Goal: Information Seeking & Learning: Learn about a topic

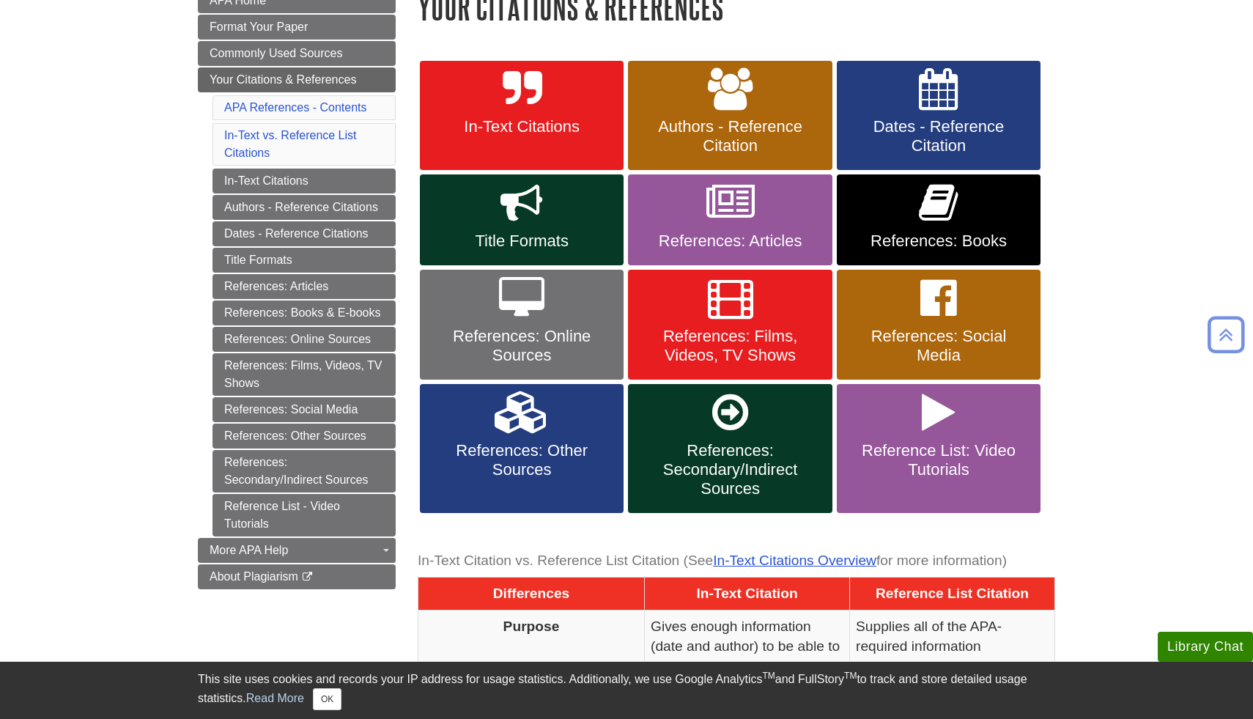
scroll to position [243, 0]
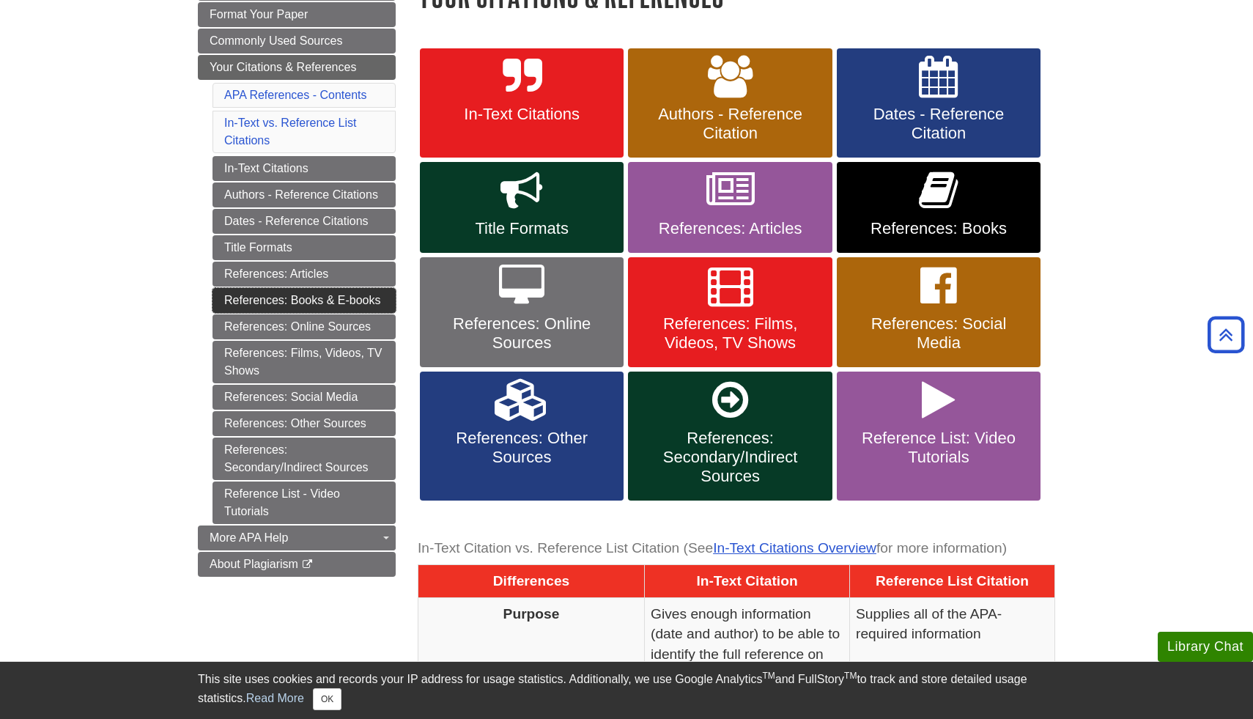
click at [317, 303] on link "References: Books & E-books" at bounding box center [304, 300] width 183 height 25
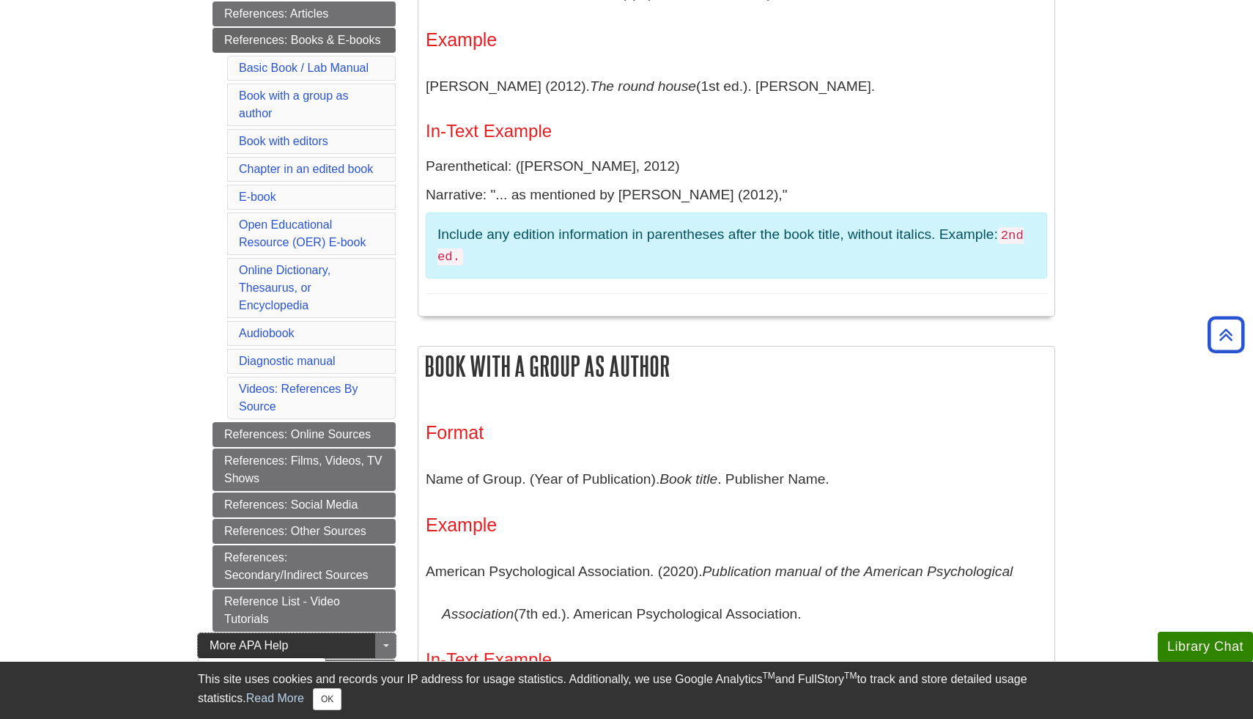
scroll to position [427, 0]
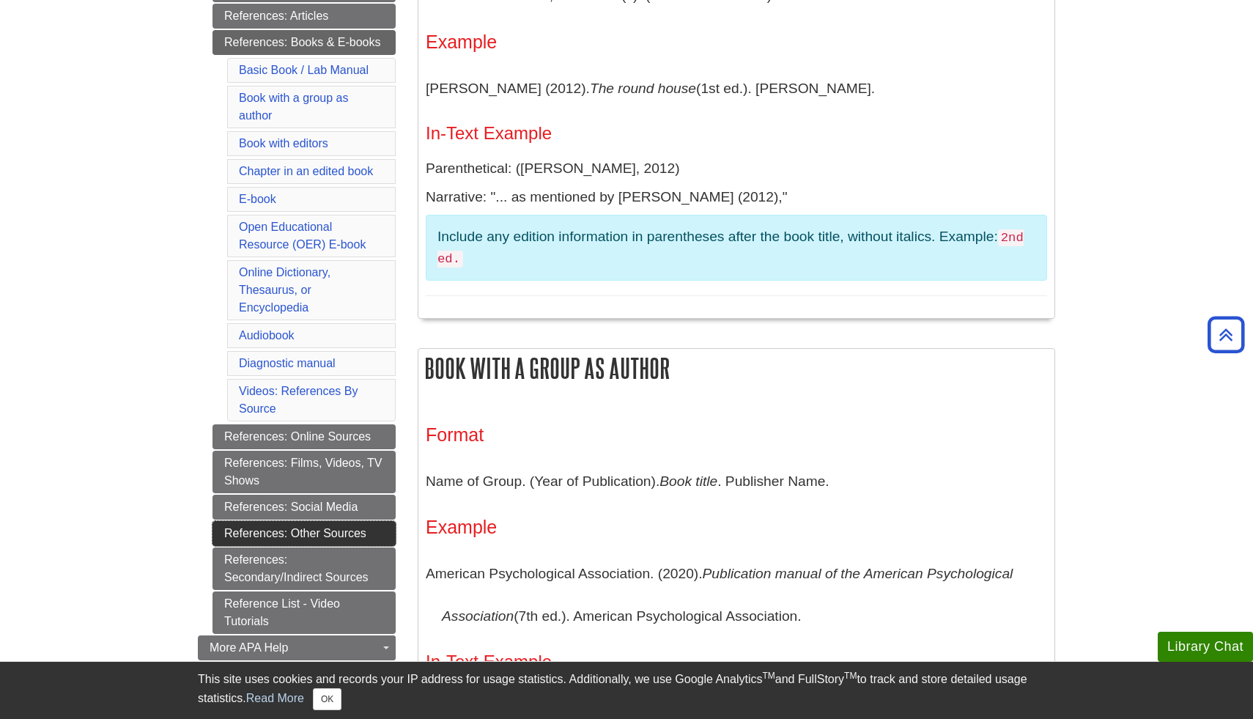
click at [352, 525] on link "References: Other Sources" at bounding box center [304, 533] width 183 height 25
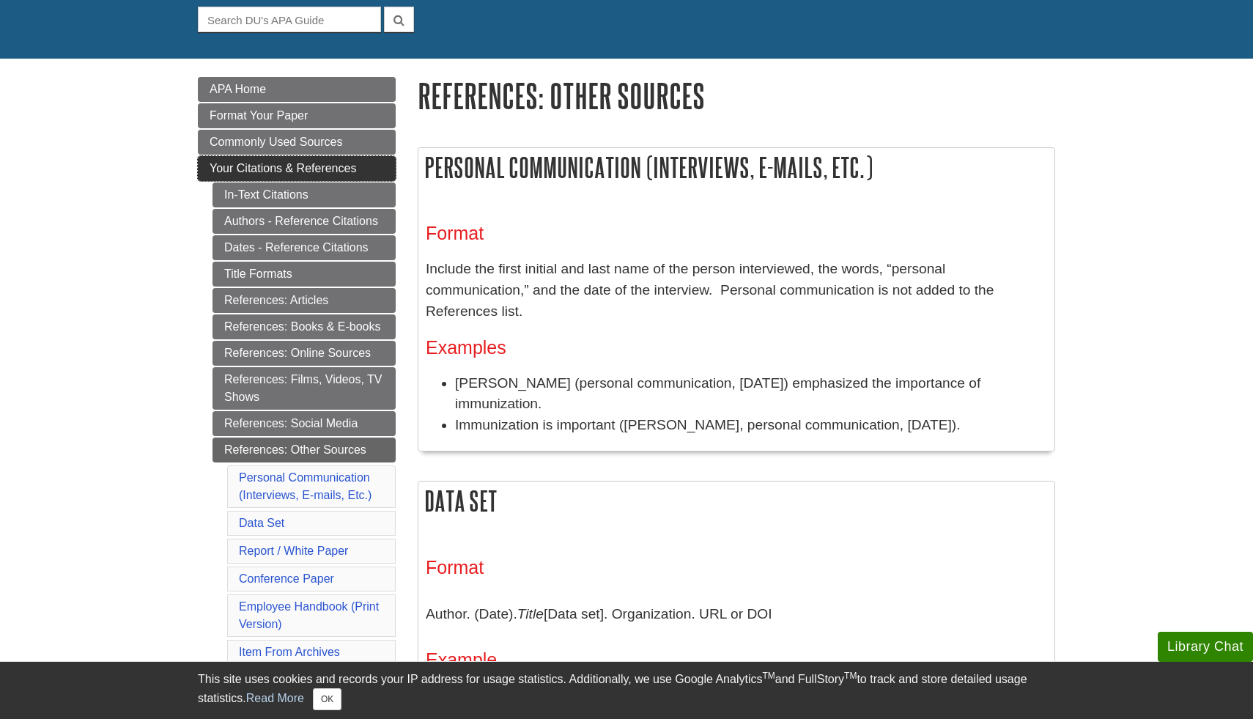
scroll to position [152, 0]
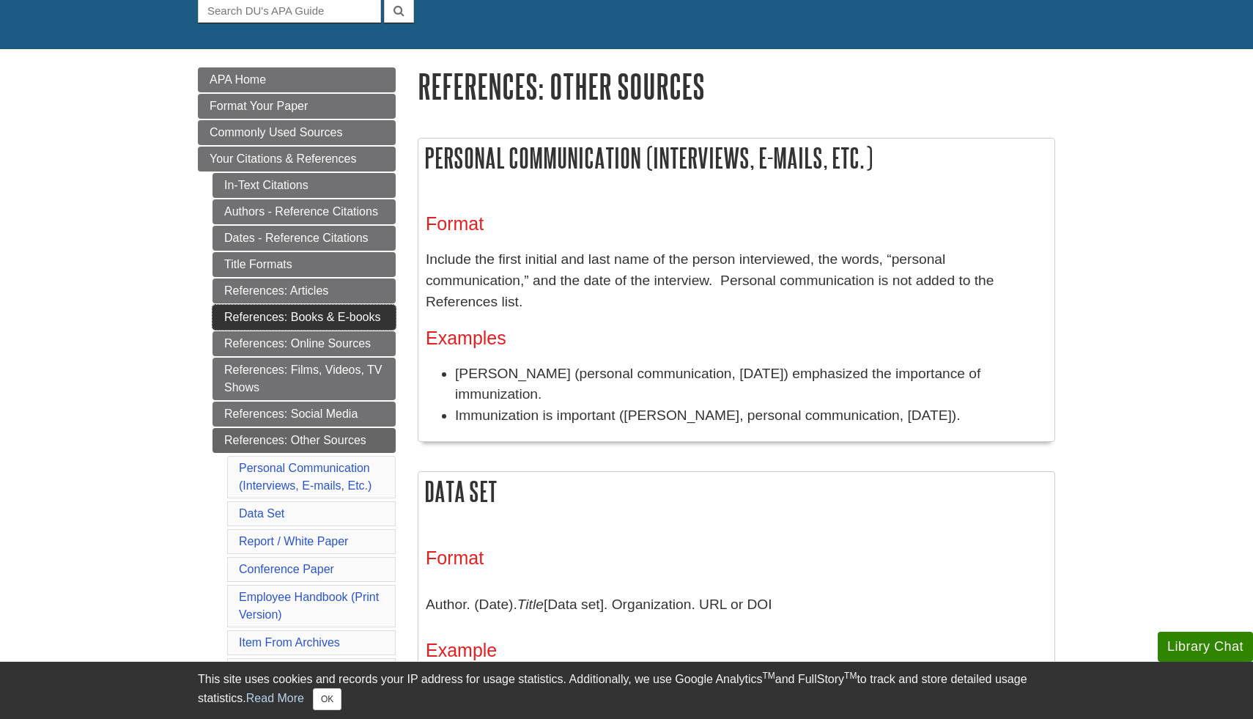
click at [320, 316] on link "References: Books & E-books" at bounding box center [304, 317] width 183 height 25
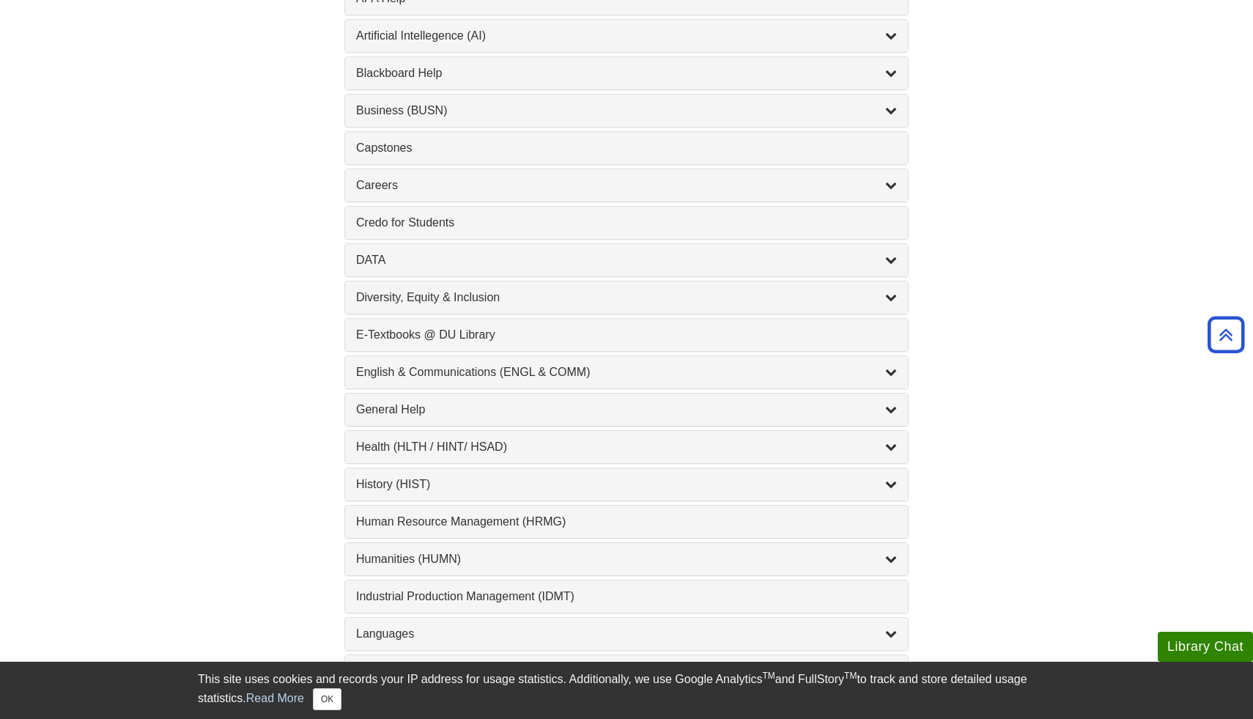
scroll to position [632, 0]
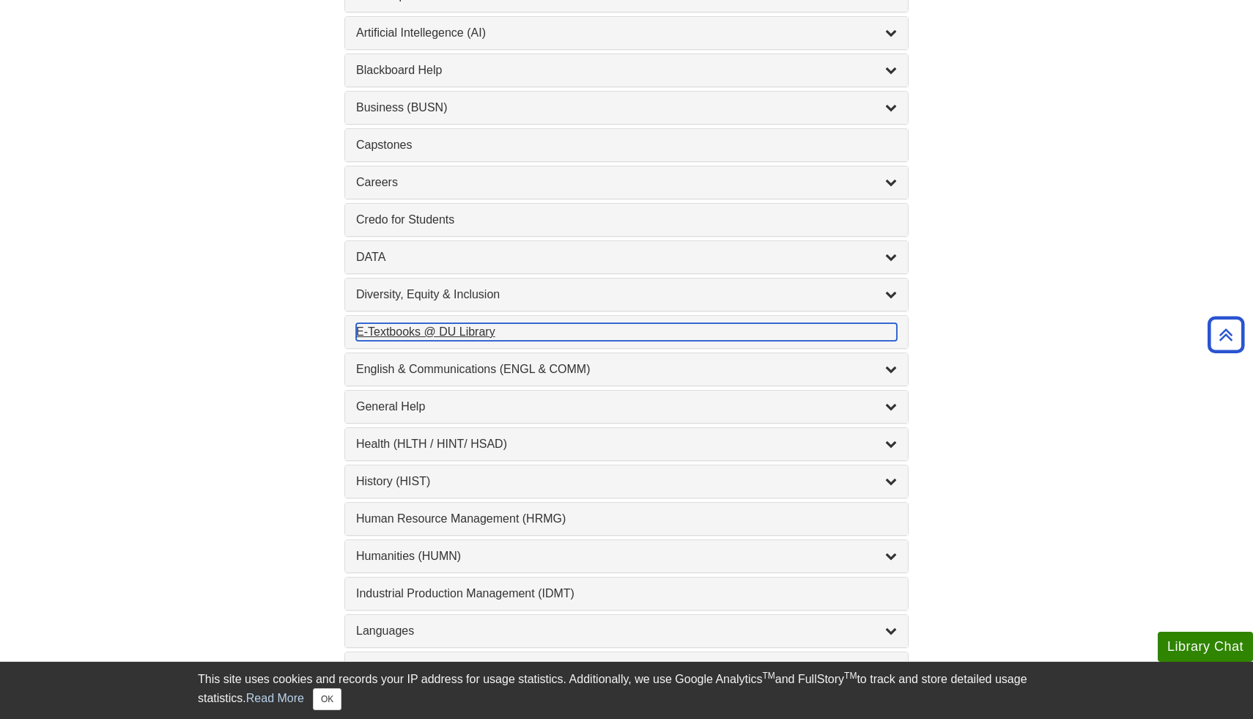
click at [460, 328] on div "E-Textbooks @ DU Library , 1 guides" at bounding box center [626, 332] width 541 height 18
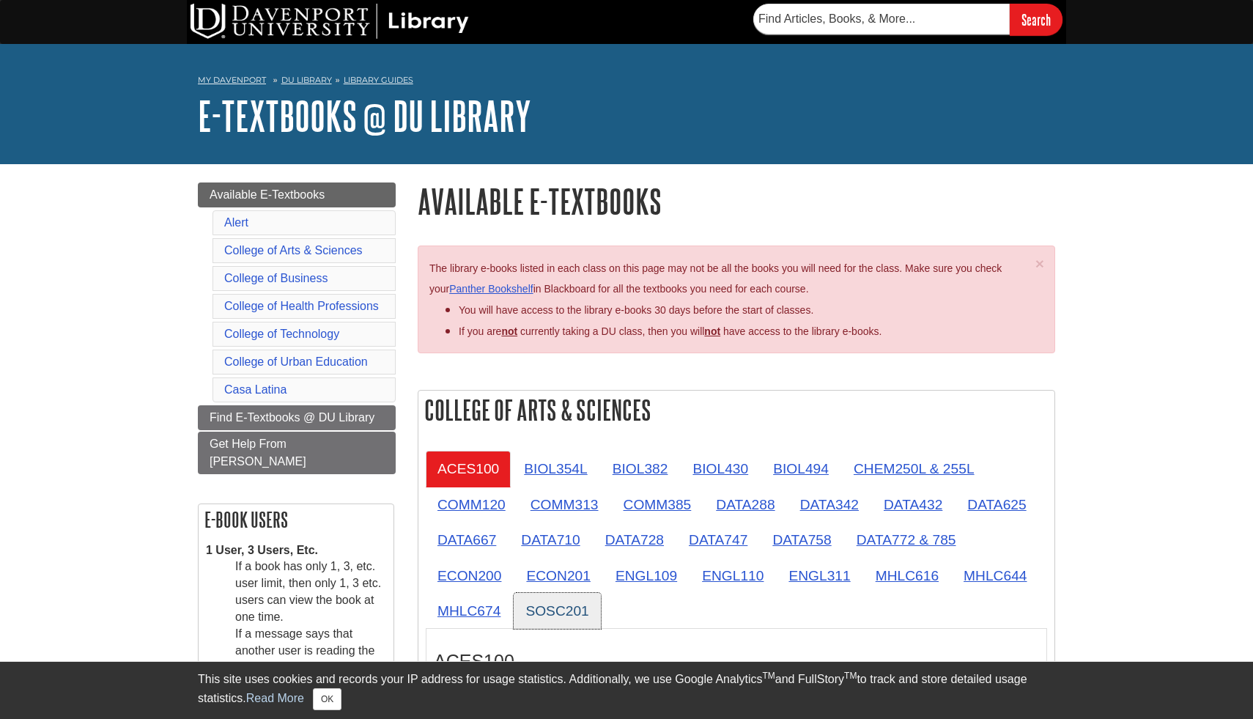
click at [576, 610] on link "SOSC201" at bounding box center [557, 611] width 86 height 36
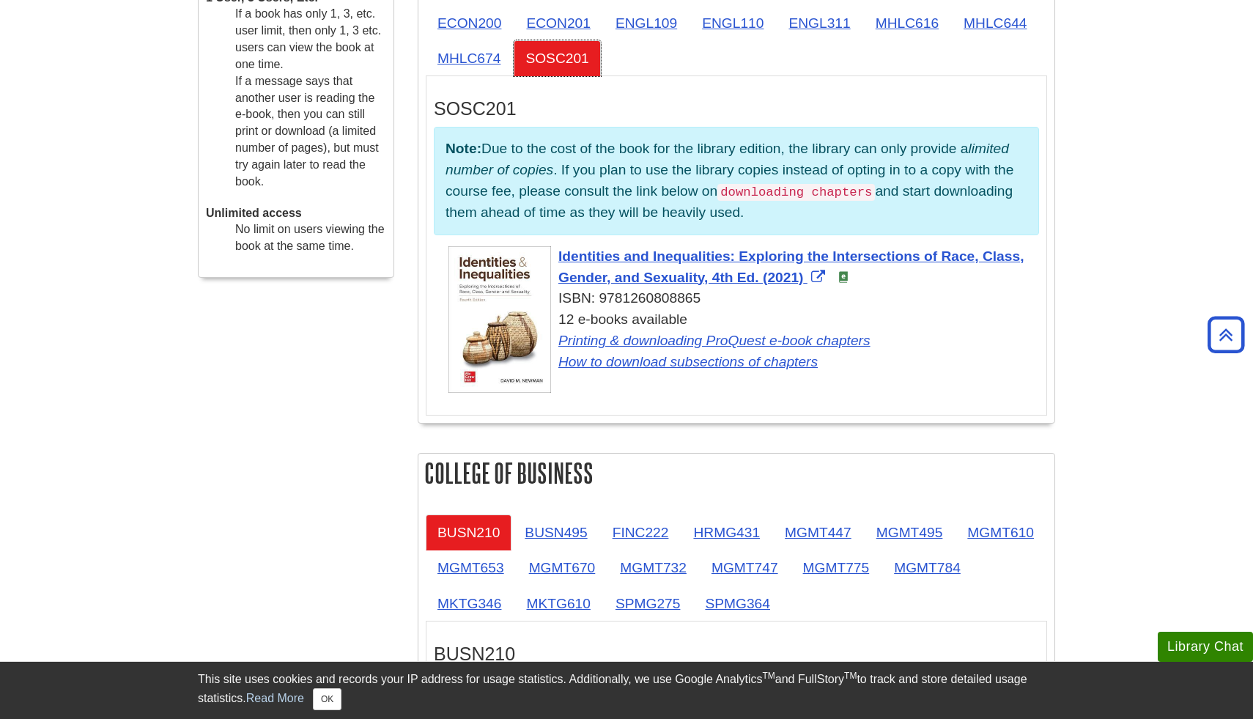
scroll to position [549, 0]
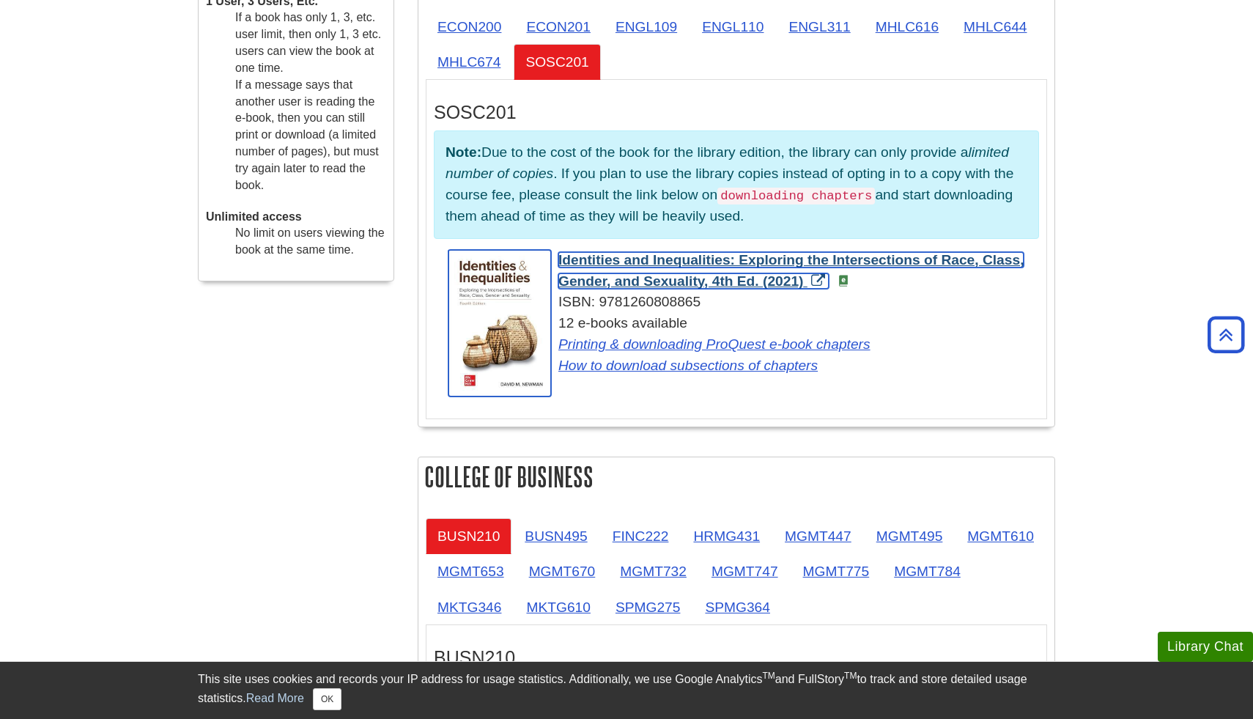
click at [765, 259] on span "Identities and Inequalities: Exploring the Intersections of Race, Class, Gender…" at bounding box center [791, 270] width 465 height 37
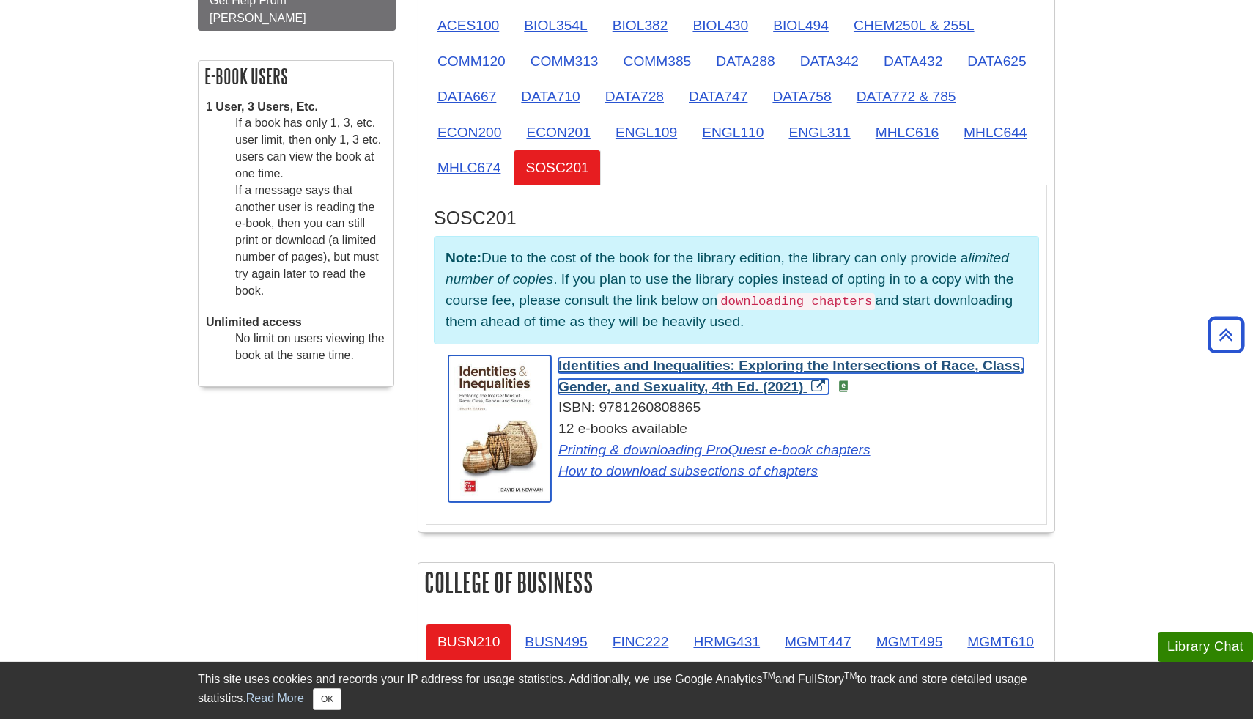
scroll to position [441, 0]
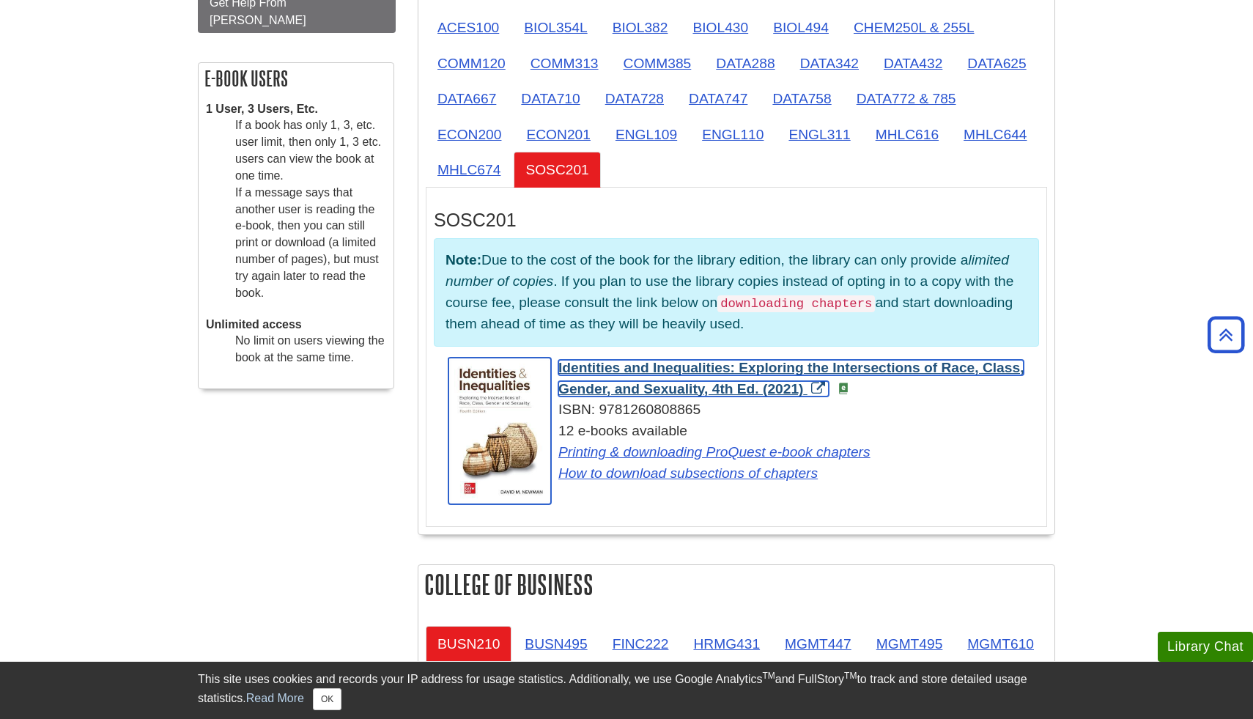
click at [713, 394] on span "Identities and Inequalities: Exploring the Intersections of Race, Class, Gender…" at bounding box center [791, 378] width 465 height 37
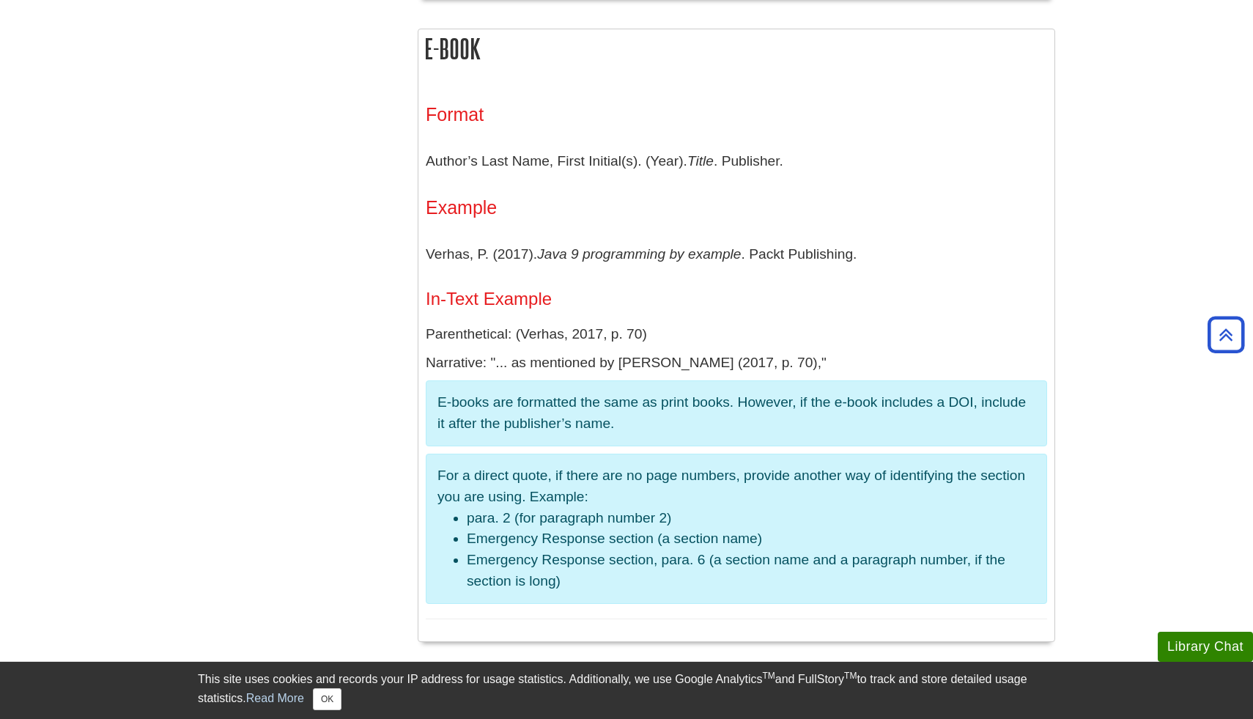
scroll to position [2401, 0]
